Goal: Task Accomplishment & Management: Use online tool/utility

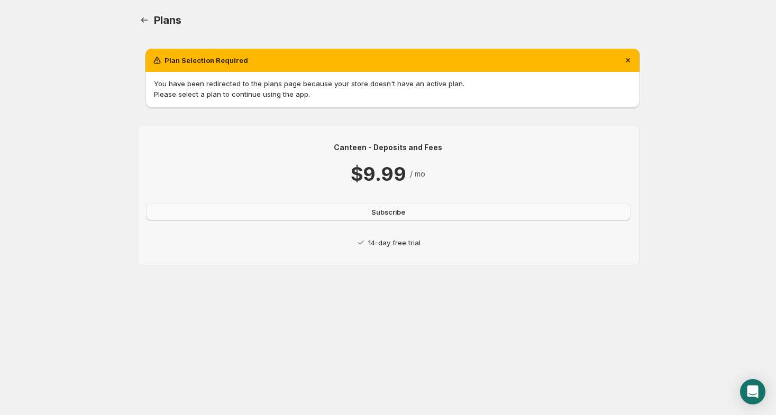
click at [279, 212] on button "Subscribe" at bounding box center [388, 212] width 484 height 17
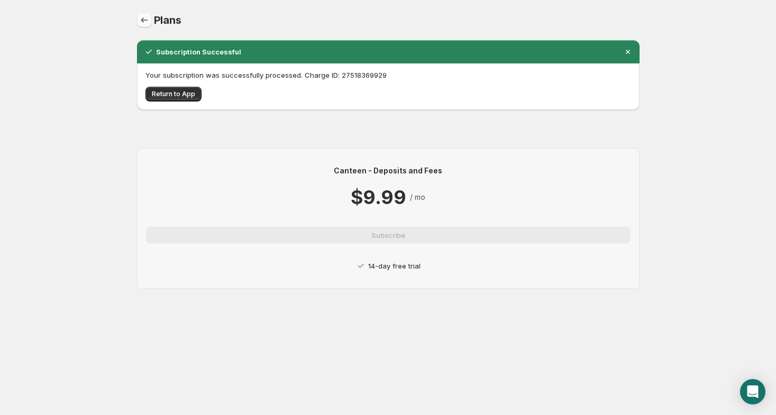
click at [143, 21] on icon "Home" at bounding box center [144, 20] width 11 height 11
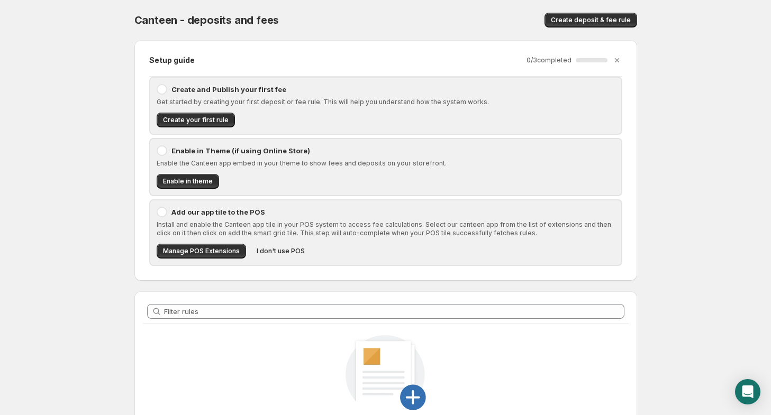
click at [177, 90] on p "Create and Publish your first fee" at bounding box center [392, 89] width 443 height 11
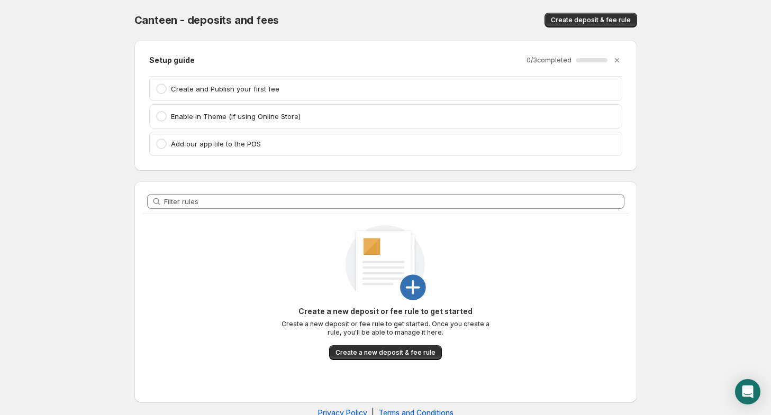
click at [189, 86] on p "Create and Publish your first fee" at bounding box center [393, 89] width 444 height 11
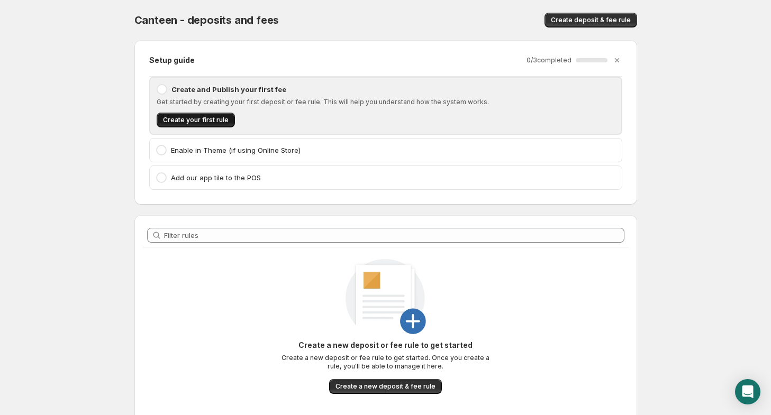
click at [190, 118] on span "Create your first rule" at bounding box center [196, 120] width 66 height 8
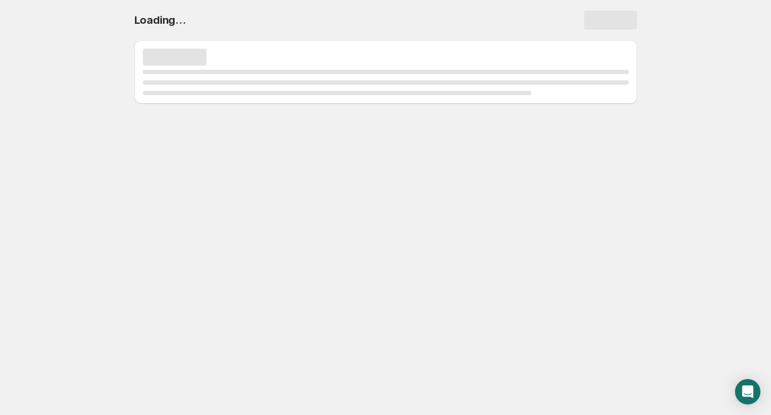
select select "deactive"
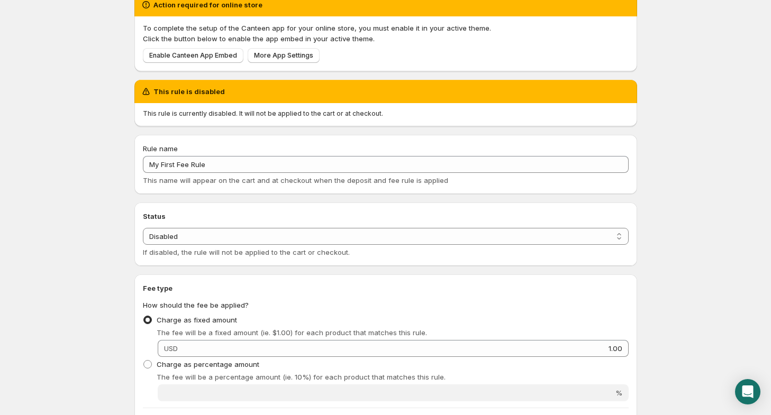
scroll to position [53, 0]
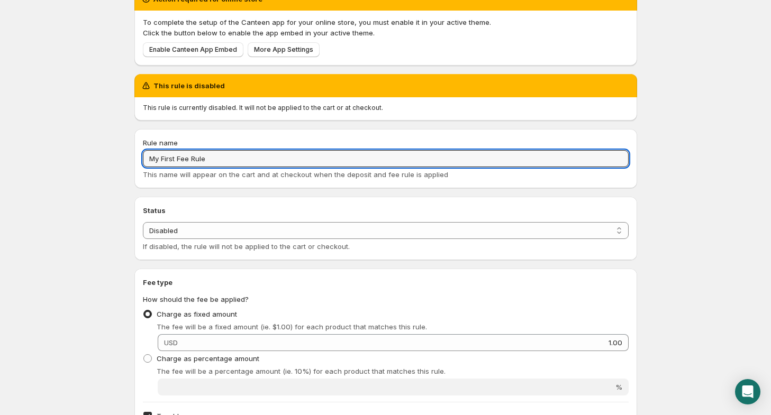
drag, startPoint x: 243, startPoint y: 155, endPoint x: 139, endPoint y: 159, distance: 104.8
click at [140, 159] on div "Rule name My First Fee Rule This name will appear on the cart and at checkout w…" at bounding box center [385, 158] width 502 height 59
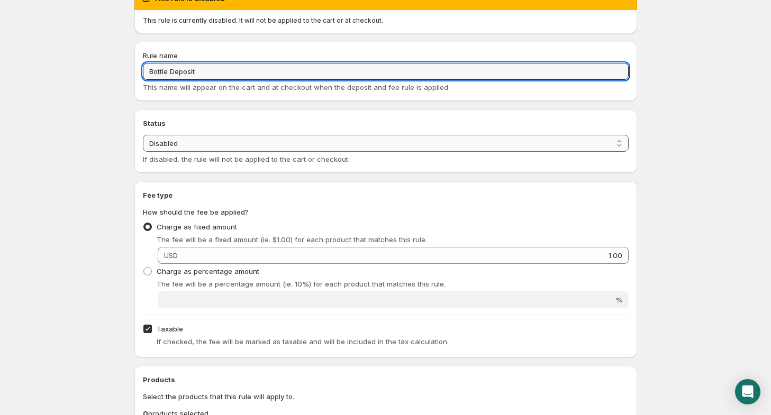
scroll to position [159, 0]
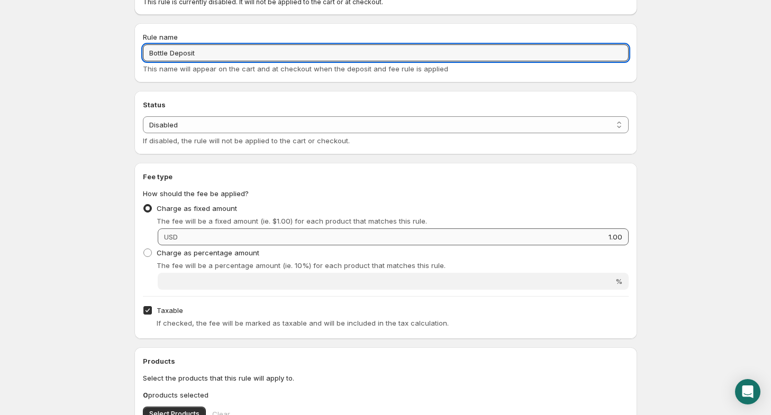
type input "Bottle Deposit"
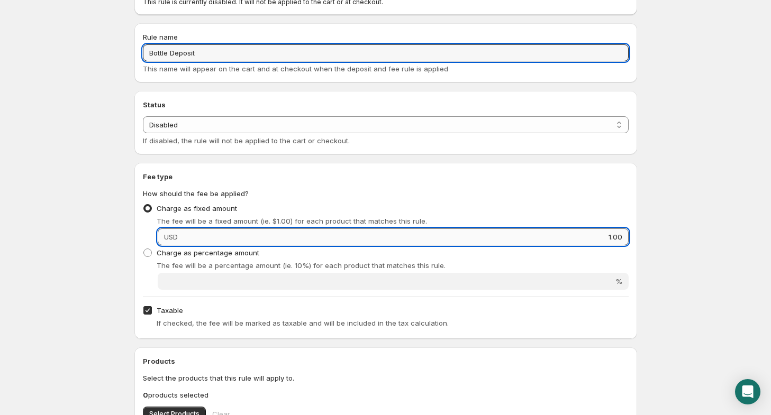
click at [207, 238] on input "1.00" at bounding box center [404, 236] width 447 height 17
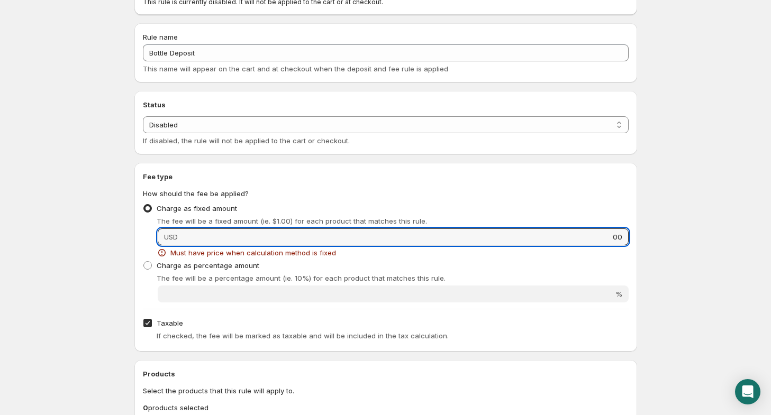
type input "0"
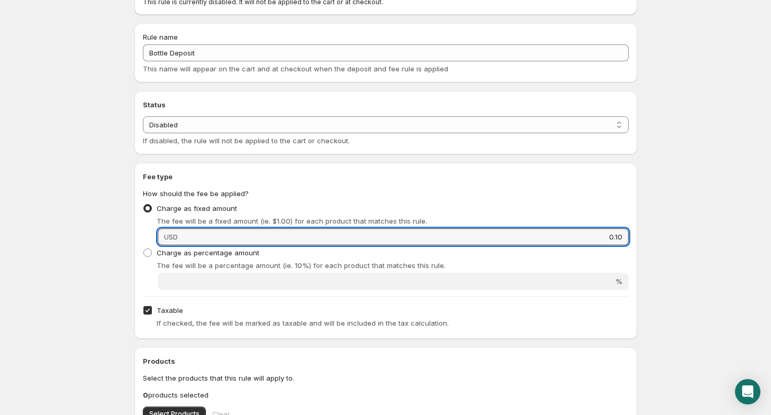
type input "0.10"
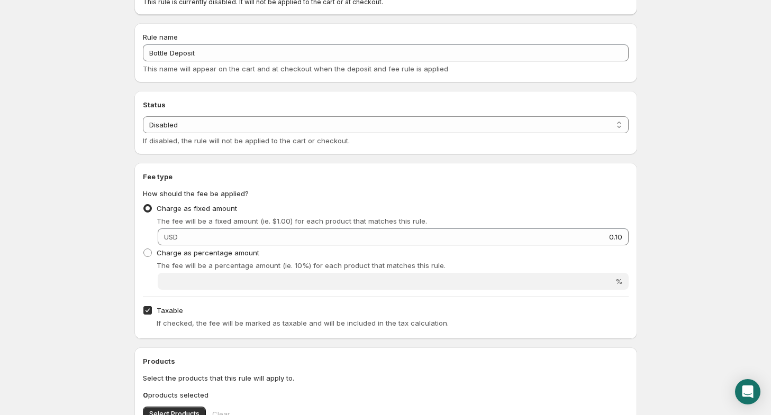
click at [658, 235] on body "Home Help Bottle Deposit. This page is ready Bottle Deposit Preview More action…" at bounding box center [385, 48] width 771 height 415
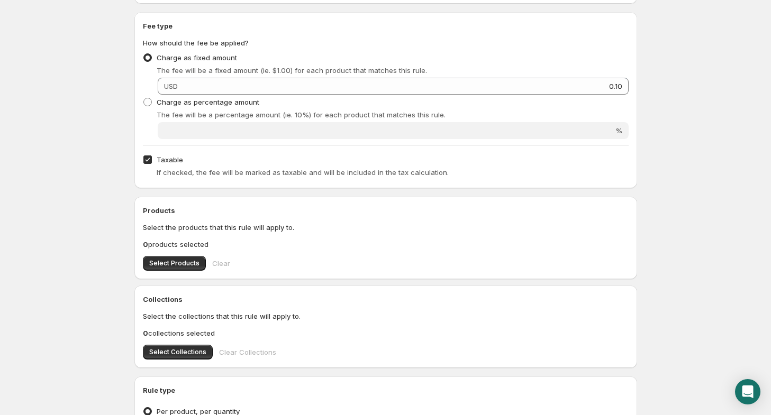
scroll to position [317, 0]
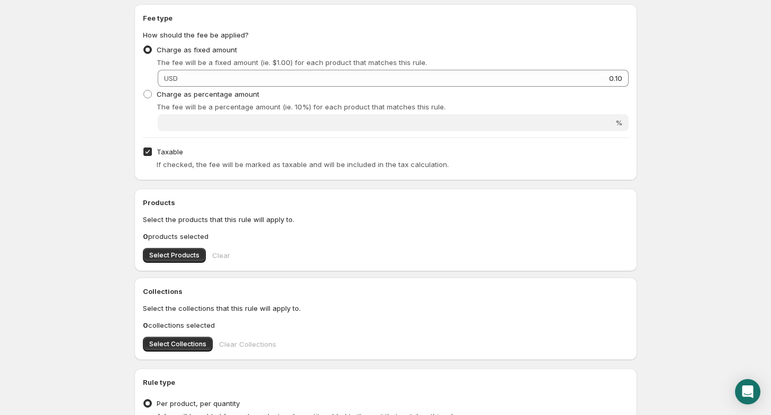
click at [147, 151] on input "Taxable" at bounding box center [147, 152] width 8 height 8
checkbox input "false"
click at [181, 253] on span "Select Products" at bounding box center [174, 255] width 50 height 8
click at [189, 235] on p "14 products selected" at bounding box center [385, 236] width 485 height 11
click at [145, 235] on b "14" at bounding box center [147, 236] width 8 height 8
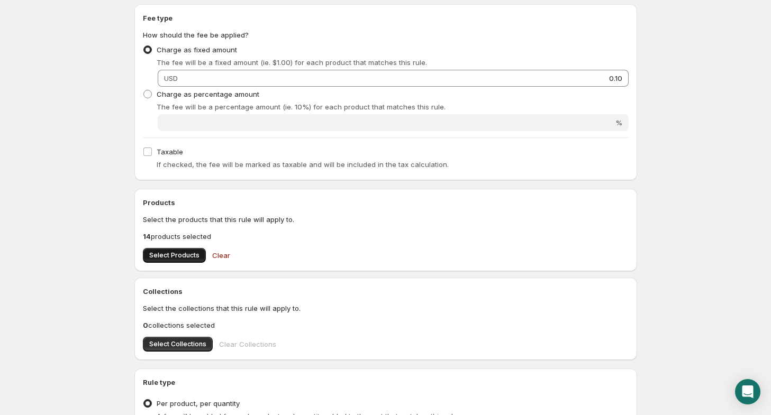
click at [182, 254] on span "Select Products" at bounding box center [174, 255] width 50 height 8
click at [347, 250] on div "Select Products Clear" at bounding box center [385, 255] width 485 height 15
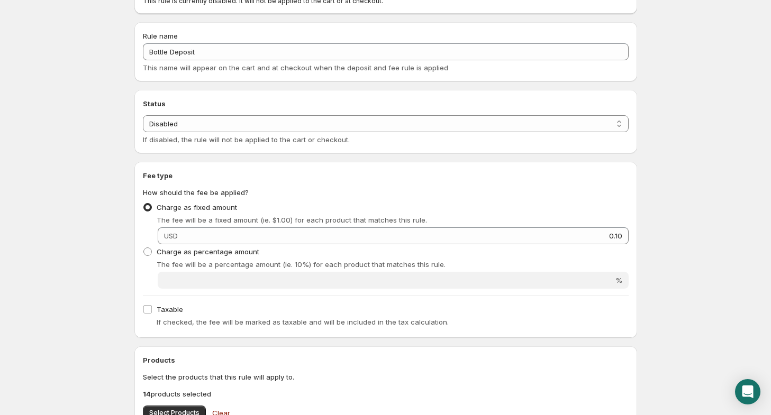
scroll to position [159, 0]
click at [364, 125] on select "Enabled Disabled" at bounding box center [385, 124] width 485 height 17
select select "active"
click at [143, 116] on select "Enabled Disabled" at bounding box center [385, 124] width 485 height 17
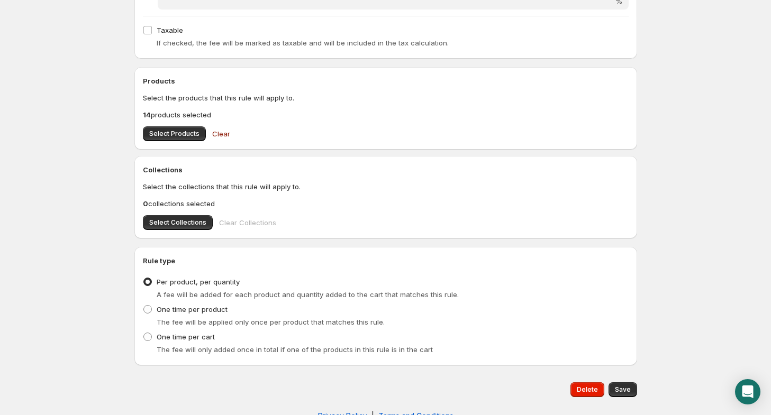
scroll to position [408, 0]
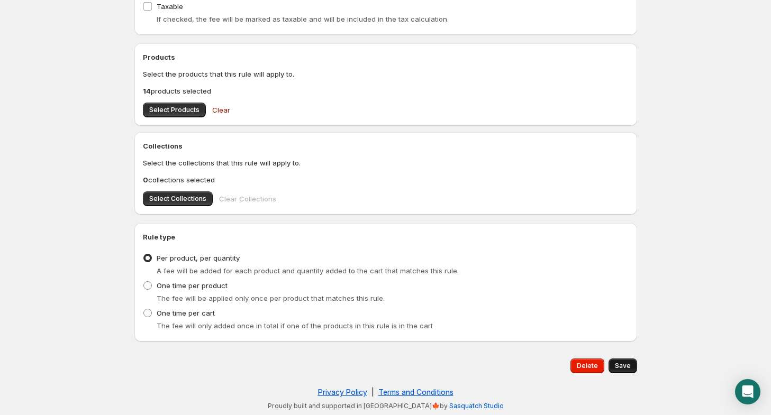
click at [623, 365] on span "Save" at bounding box center [623, 366] width 16 height 8
type input "0.1"
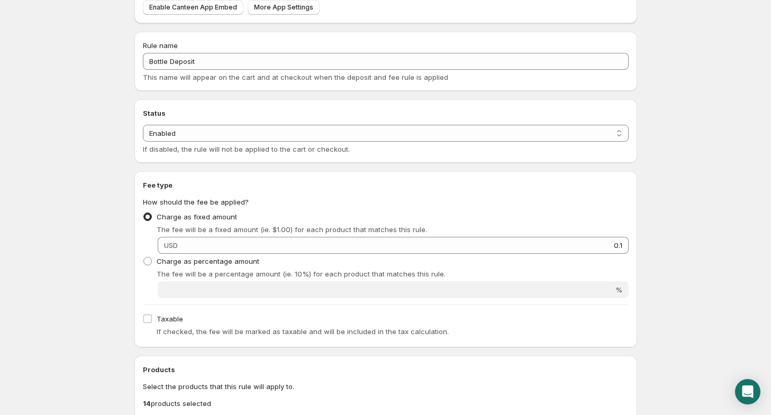
scroll to position [212, 0]
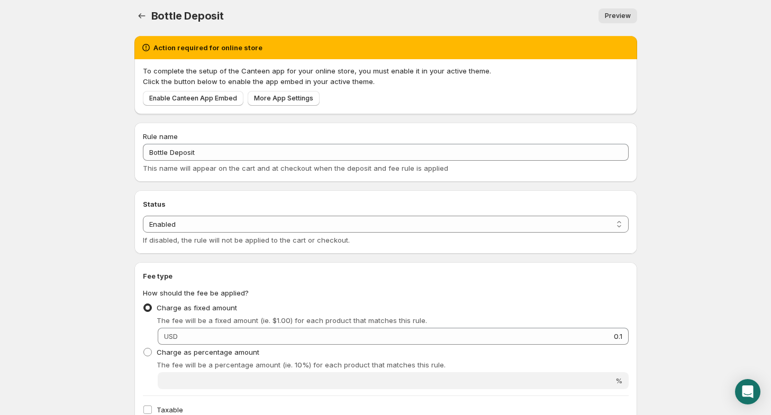
scroll to position [0, 0]
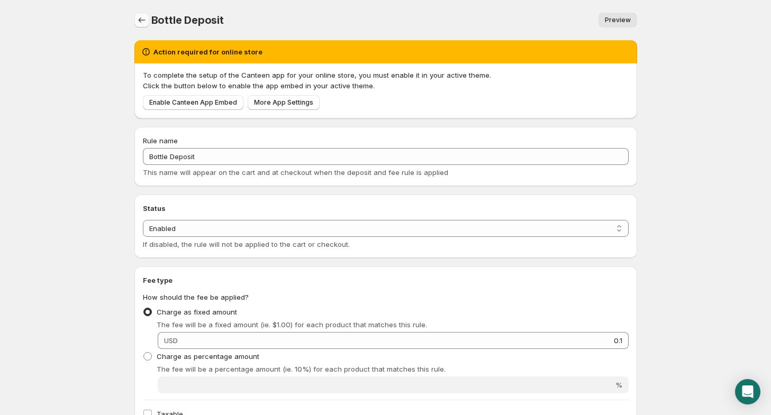
click at [139, 19] on icon "Settings" at bounding box center [141, 20] width 11 height 11
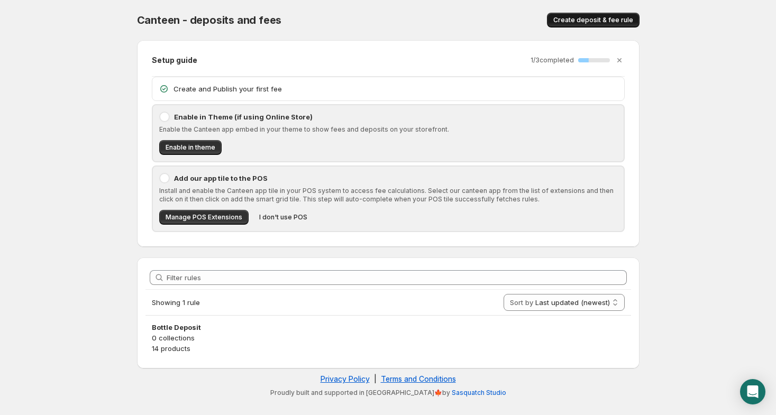
click at [585, 24] on span "Create deposit & fee rule" at bounding box center [593, 20] width 80 height 8
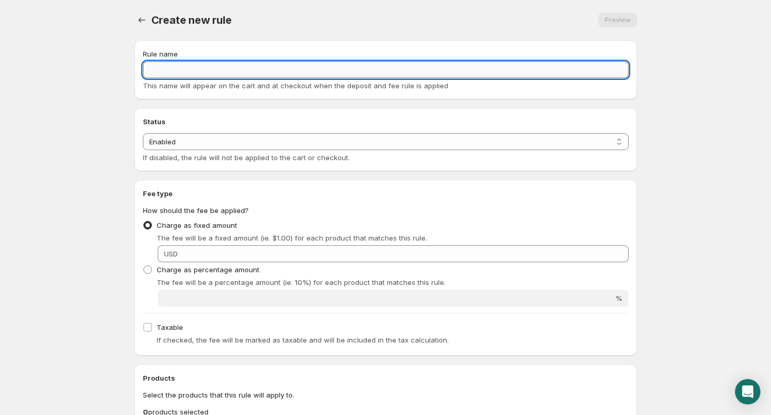
click at [180, 74] on input "Rule name" at bounding box center [385, 69] width 485 height 17
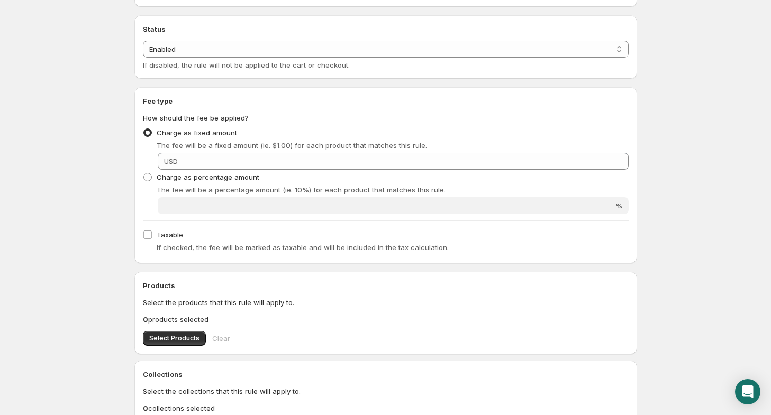
scroll to position [106, 0]
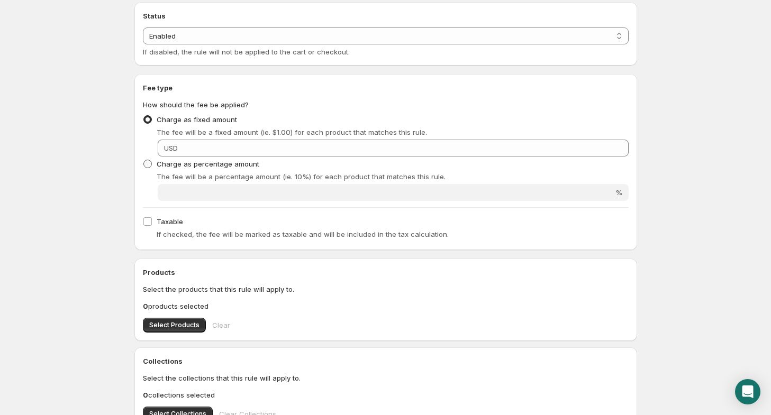
type input "PLUS 1%"
click at [157, 164] on span "Charge as percentage amount" at bounding box center [208, 164] width 103 height 8
click at [144, 160] on input "Charge as percentage amount" at bounding box center [143, 160] width 1 height 1
radio input "true"
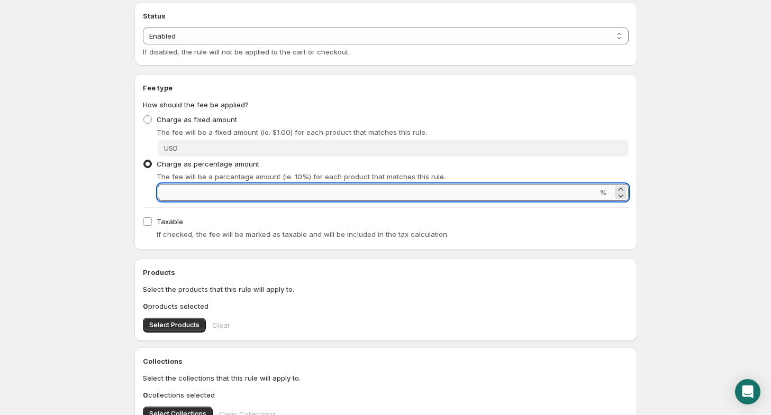
click at [592, 190] on input "Percentage amount" at bounding box center [377, 192] width 439 height 17
type input "1"
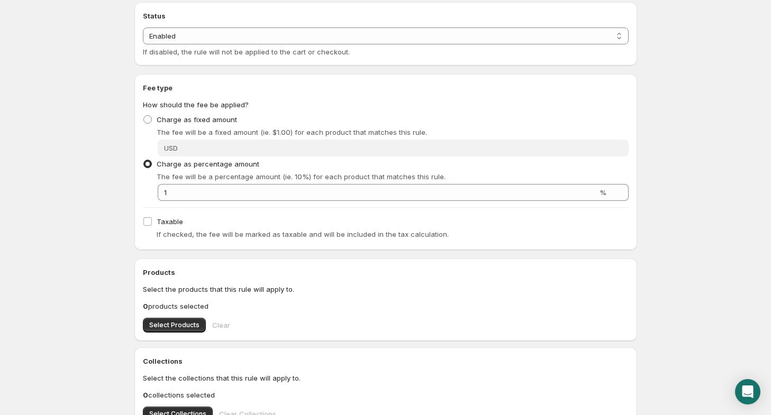
click at [708, 227] on body "Home Help PLUS 1%. This page is ready PLUS 1% Preview More actions Preview Rule…" at bounding box center [385, 101] width 771 height 415
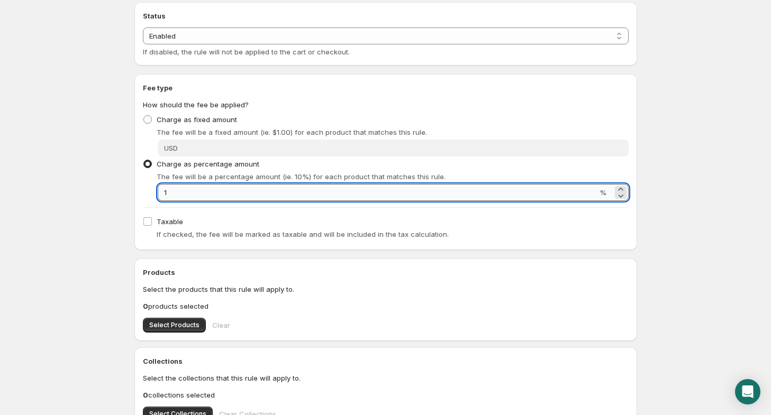
click at [169, 189] on input "1" at bounding box center [377, 192] width 439 height 17
type input "1"
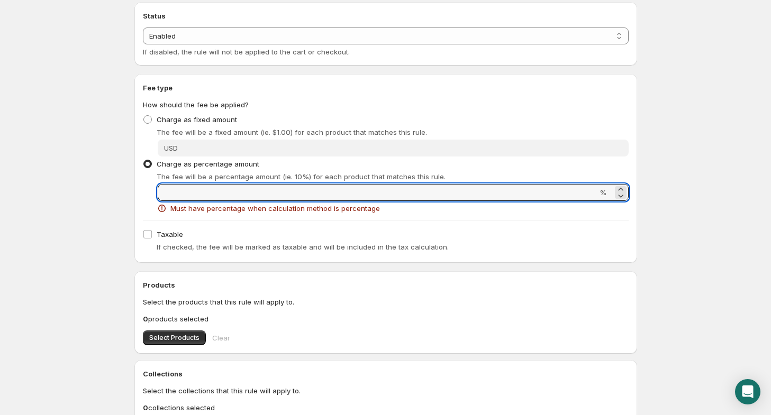
type input "1"
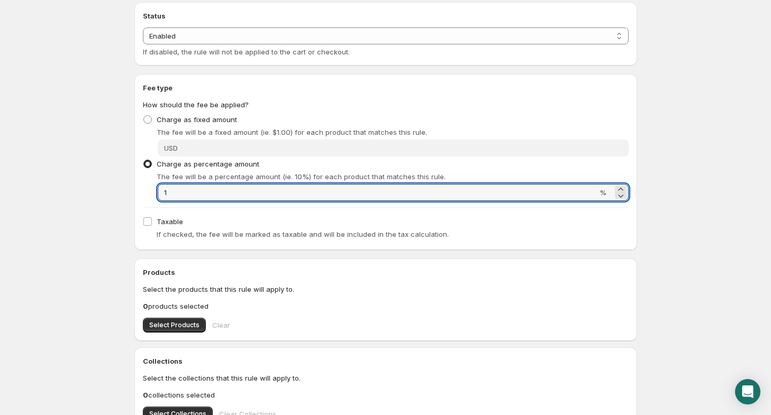
click at [671, 264] on body "Home Help PLUS 1%. This page is ready PLUS 1% Preview More actions Preview Rule…" at bounding box center [385, 101] width 771 height 415
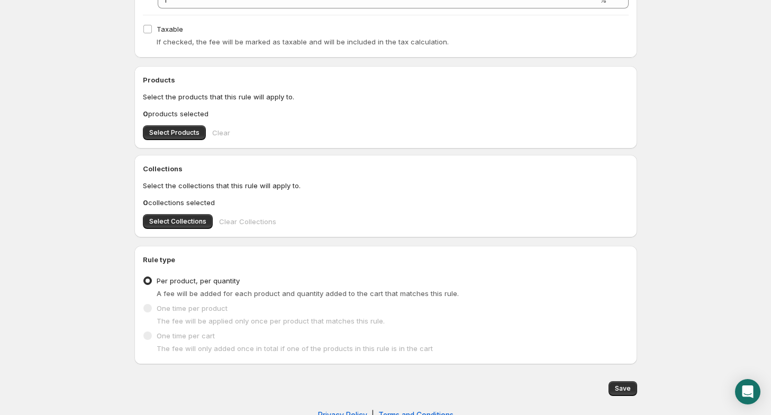
scroll to position [317, 0]
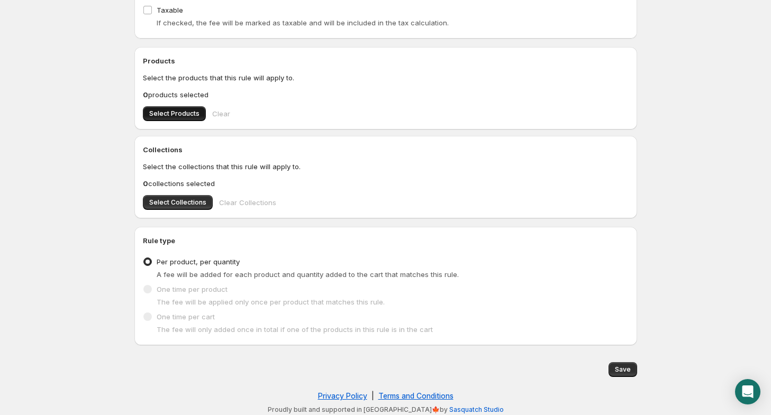
click at [166, 112] on span "Select Products" at bounding box center [174, 113] width 50 height 8
click at [147, 291] on span at bounding box center [147, 289] width 8 height 8
click at [188, 116] on span "Select Products" at bounding box center [174, 113] width 50 height 8
click at [154, 288] on label "One time per product" at bounding box center [185, 289] width 85 height 15
click at [151, 290] on span at bounding box center [148, 290] width 10 height 10
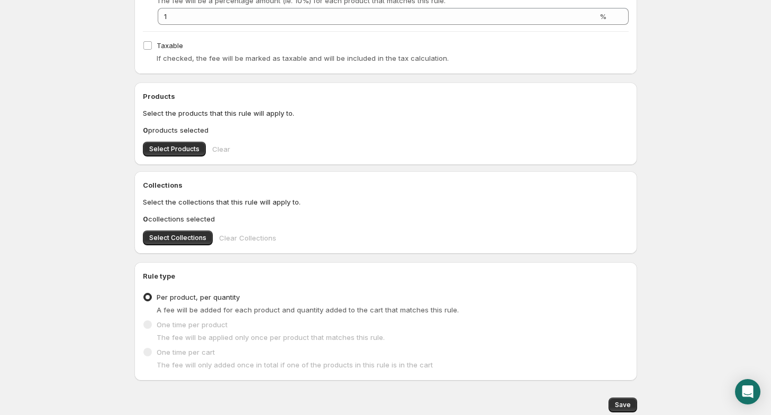
scroll to position [159, 0]
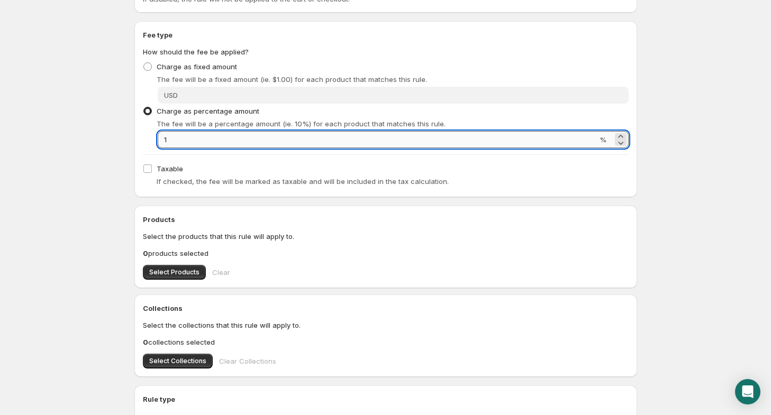
click at [265, 141] on input "1" at bounding box center [377, 139] width 439 height 17
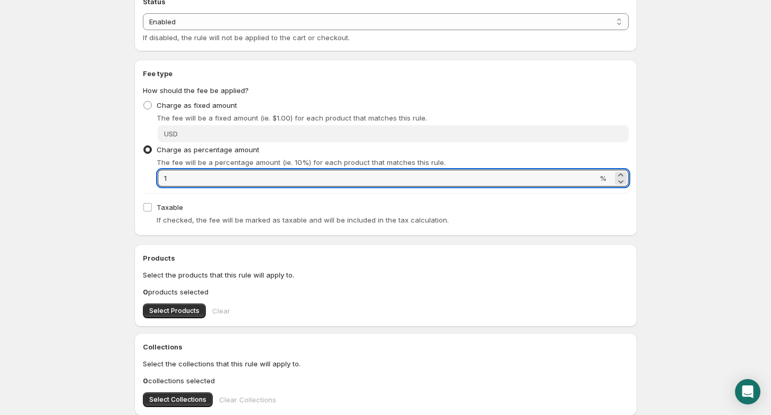
scroll to position [0, 0]
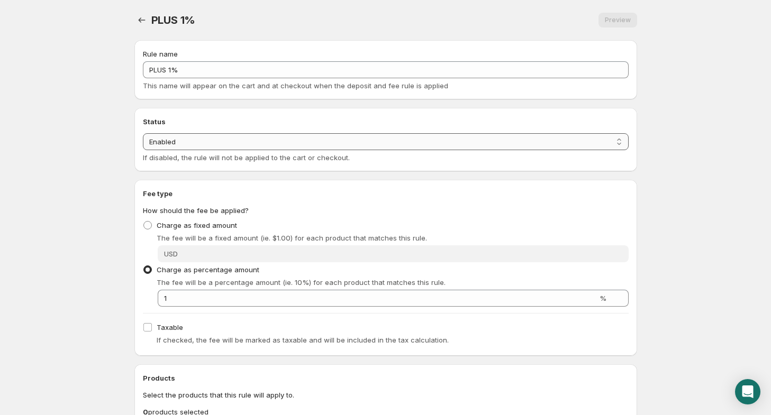
click at [286, 149] on select "Enabled Disabled" at bounding box center [385, 141] width 485 height 17
select select "deactive"
click at [143, 150] on select "Enabled Disabled" at bounding box center [385, 141] width 485 height 17
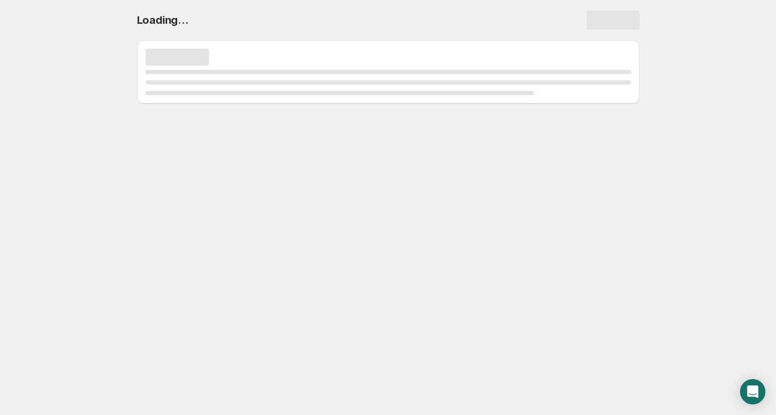
click at [198, 291] on body "Home Help Loading..." at bounding box center [388, 207] width 776 height 415
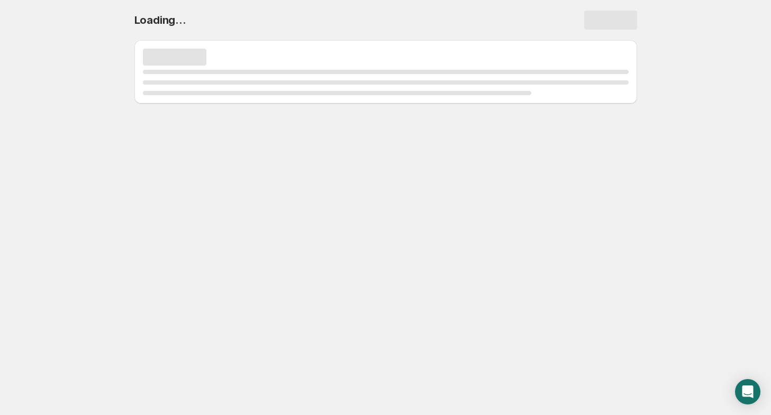
select select "deactive"
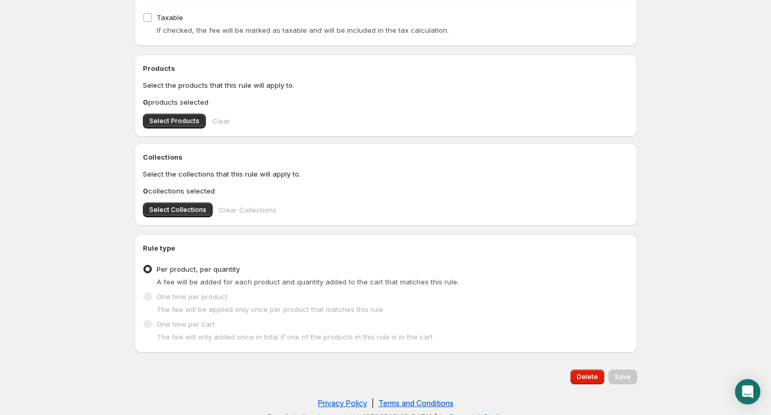
scroll to position [463, 0]
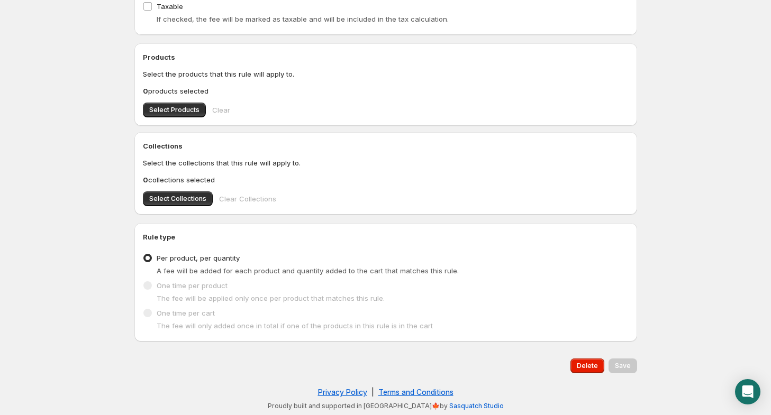
click at [184, 276] on div "A fee will be added for each product and quantity added to the cart that matche…" at bounding box center [393, 270] width 472 height 11
click at [152, 256] on label "Per product, per quantity" at bounding box center [191, 258] width 97 height 15
click at [144, 254] on input "Per product, per quantity" at bounding box center [143, 254] width 1 height 1
click at [175, 279] on label "One time per product" at bounding box center [185, 285] width 85 height 15
click at [169, 290] on span "One time per product" at bounding box center [192, 285] width 71 height 11
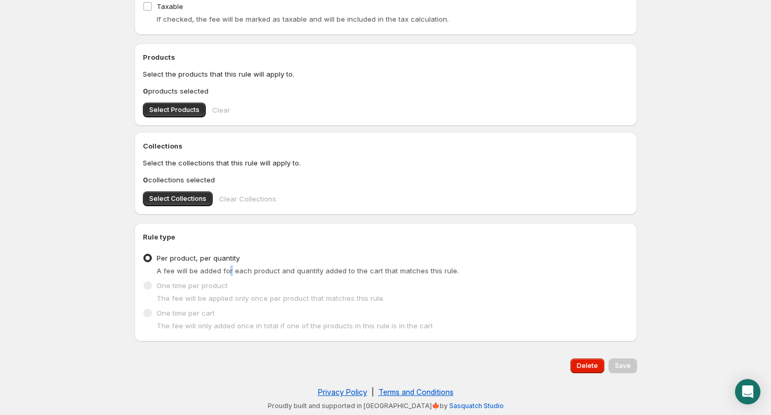
click at [228, 272] on span "A fee will be added for each product and quantity added to the cart that matche…" at bounding box center [308, 271] width 302 height 8
drag, startPoint x: 252, startPoint y: 305, endPoint x: 205, endPoint y: 313, distance: 47.1
click at [252, 306] on div "One time per cart The fee will only added once in total if one of the products …" at bounding box center [385, 318] width 485 height 25
click at [196, 318] on label "One time per cart" at bounding box center [179, 313] width 72 height 15
click at [175, 290] on span "One time per product" at bounding box center [192, 285] width 71 height 11
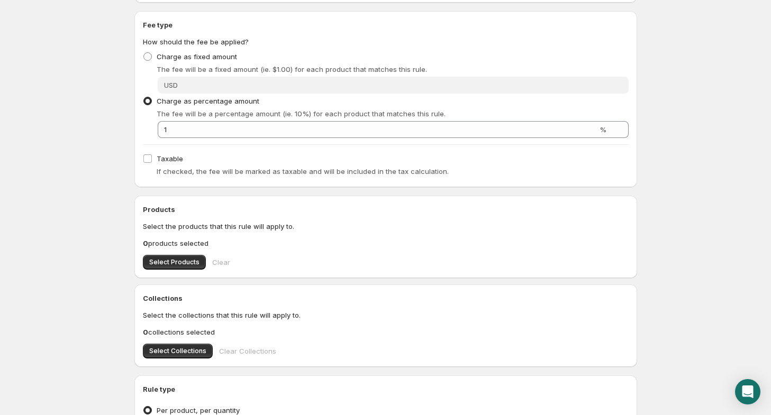
scroll to position [317, 0]
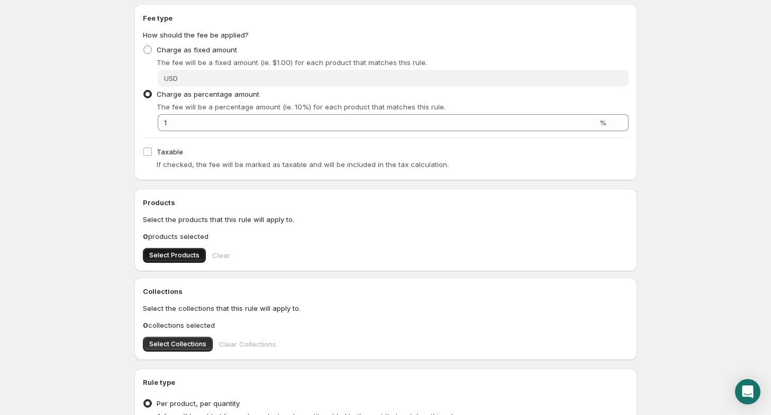
click at [182, 256] on span "Select Products" at bounding box center [174, 255] width 50 height 8
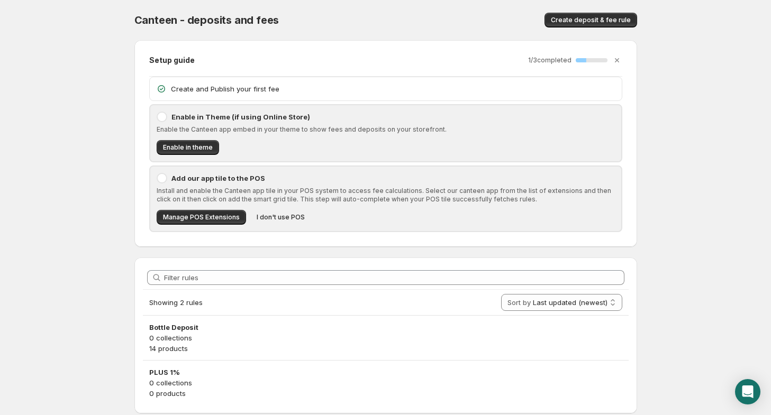
scroll to position [31, 0]
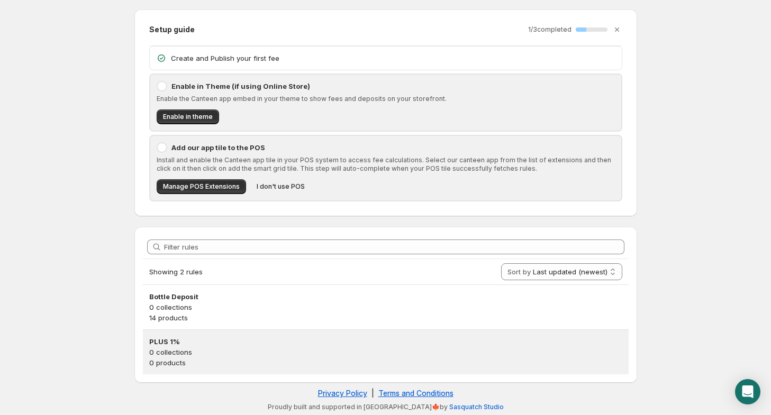
click at [172, 349] on p "0 collections" at bounding box center [385, 352] width 473 height 11
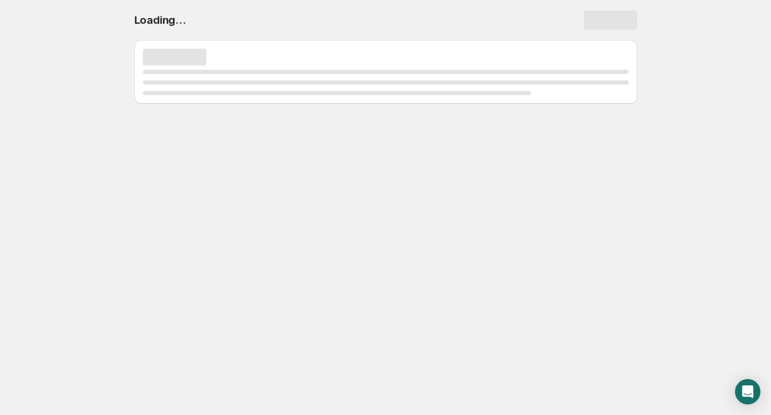
scroll to position [0, 0]
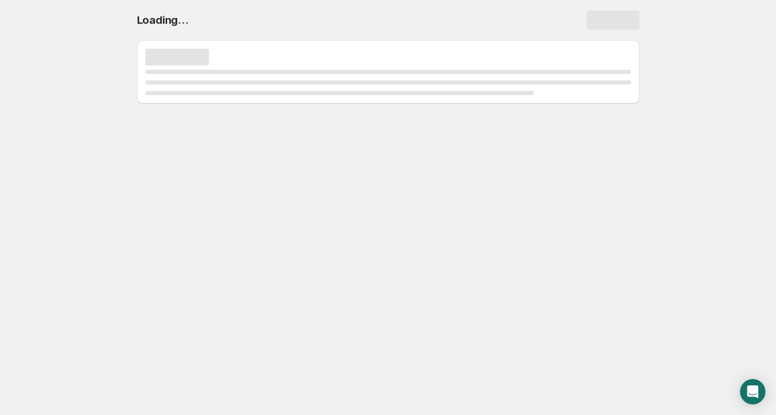
select select "deactive"
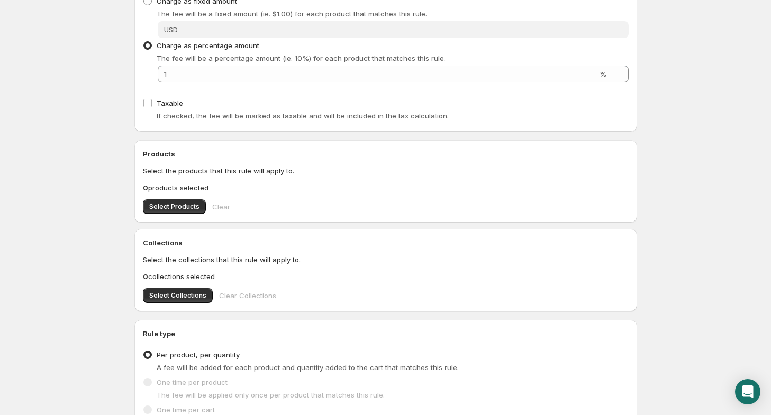
scroll to position [370, 0]
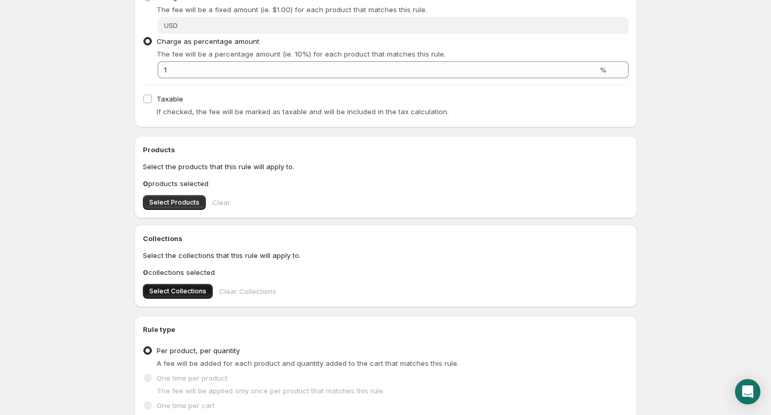
click at [188, 290] on span "Select Collections" at bounding box center [177, 291] width 57 height 8
click at [129, 169] on div "This rule is disabled This rule is currently disabled. It will not be applied t…" at bounding box center [381, 111] width 511 height 726
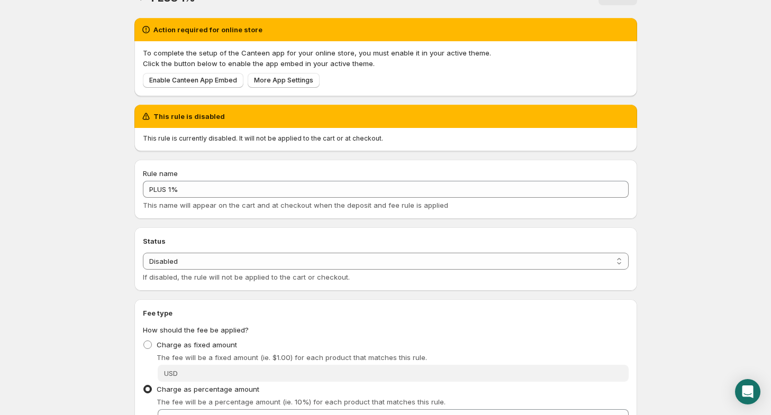
scroll to position [0, 0]
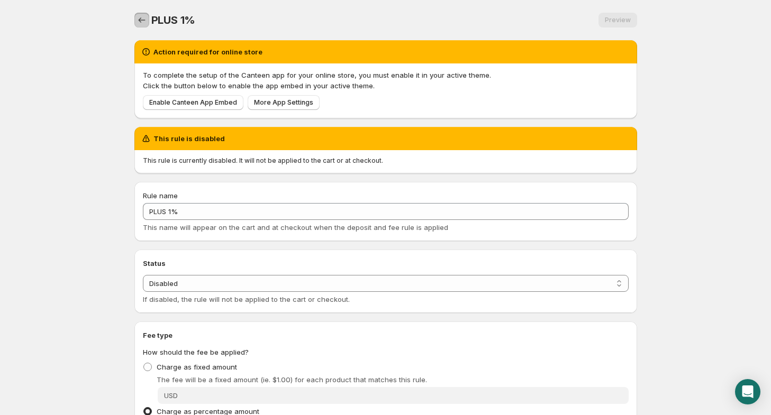
click at [138, 20] on icon "Settings" at bounding box center [141, 20] width 11 height 11
